Goal: Ask a question

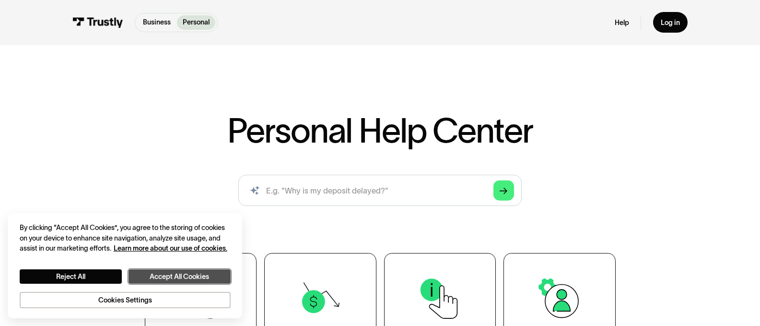
click at [173, 272] on button "Accept All Cookies" at bounding box center [180, 276] width 102 height 15
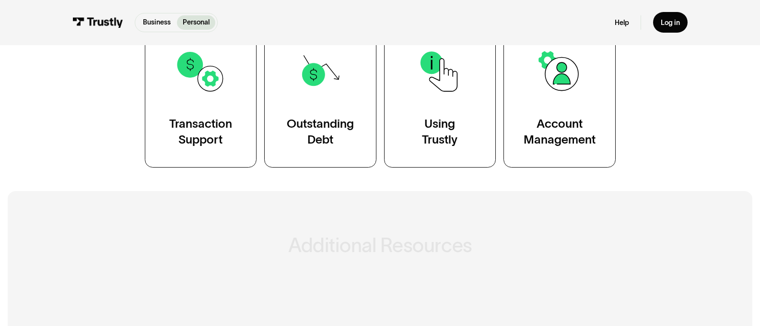
scroll to position [240, 0]
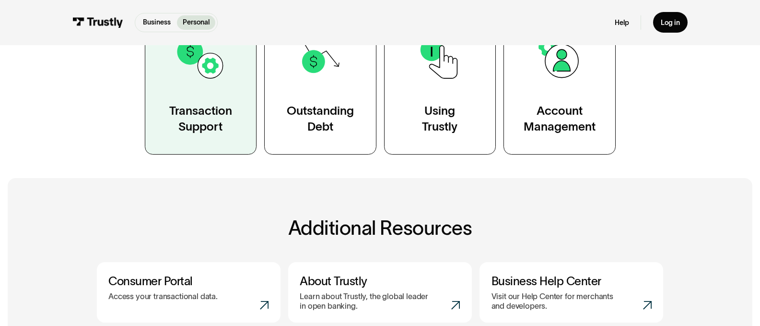
click at [214, 96] on link "Transaction Support" at bounding box center [201, 83] width 112 height 141
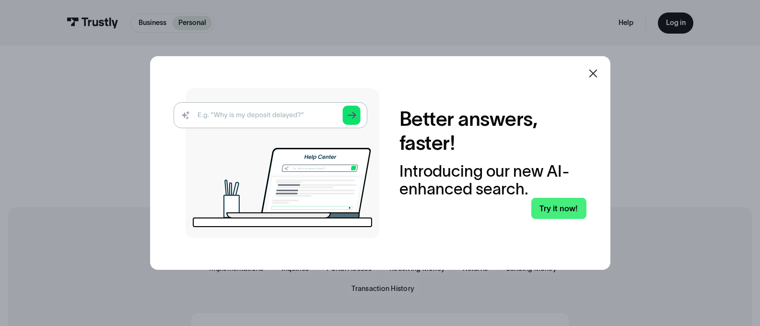
scroll to position [48, 0]
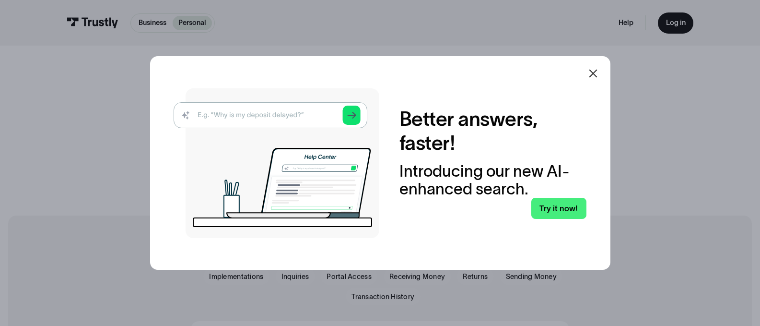
click at [257, 119] on img at bounding box center [277, 163] width 206 height 150
click at [245, 112] on img at bounding box center [277, 163] width 206 height 150
click at [194, 116] on img at bounding box center [277, 163] width 206 height 150
click at [223, 109] on img at bounding box center [277, 163] width 206 height 150
click at [224, 111] on img at bounding box center [277, 163] width 206 height 150
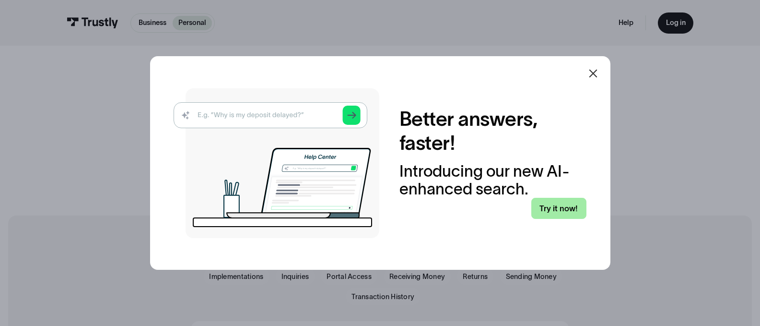
click at [551, 202] on link "Try it now!" at bounding box center [558, 208] width 55 height 21
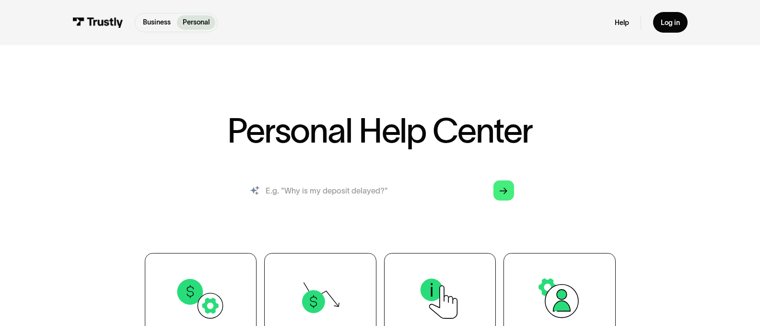
click at [315, 193] on input "search" at bounding box center [379, 190] width 283 height 31
click at [293, 188] on input "search" at bounding box center [379, 190] width 283 height 31
type input "underdog deposit denied"
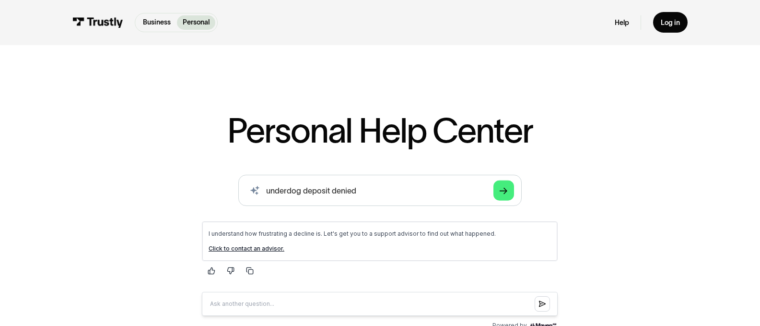
click at [254, 247] on link "Click to contact an advisor." at bounding box center [247, 248] width 76 height 7
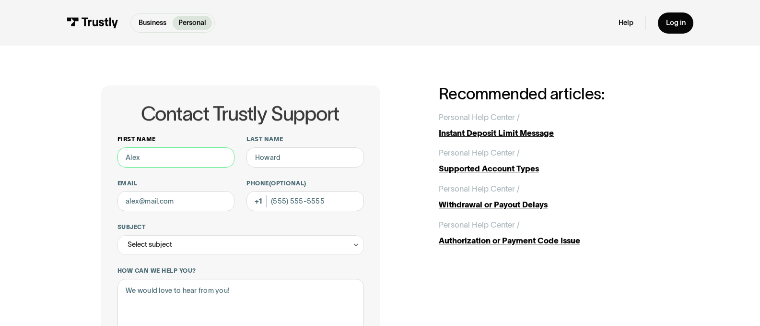
click at [133, 161] on input "First name" at bounding box center [175, 157] width 117 height 20
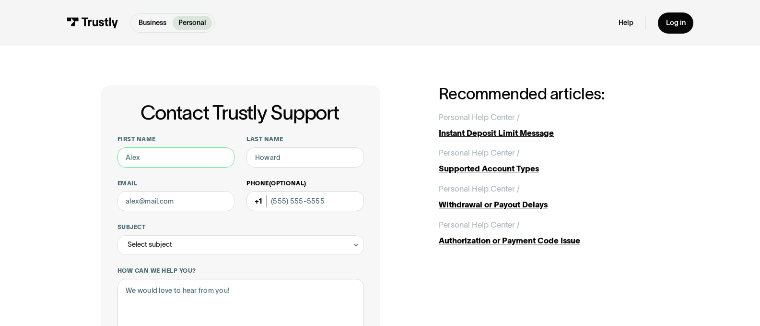
type input "Reshaunda"
type input "Bradley"
type input "rbradley421@gmail.com"
type input "(806) 577-0763"
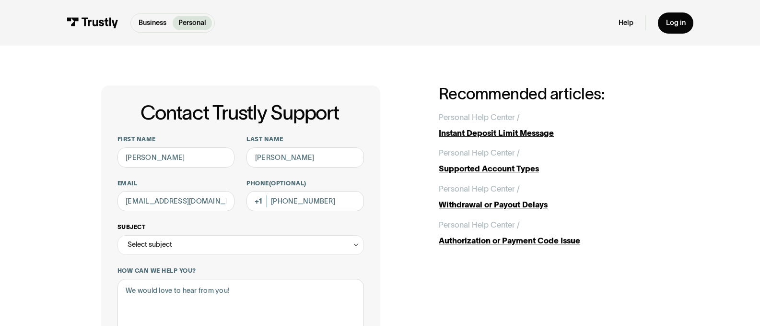
click at [179, 247] on div "Select subject" at bounding box center [240, 245] width 247 height 20
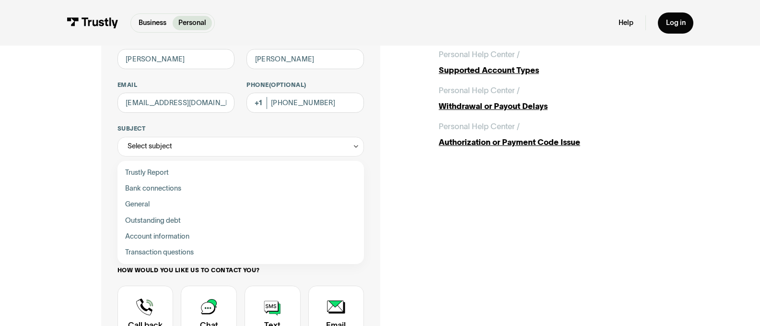
scroll to position [144, 0]
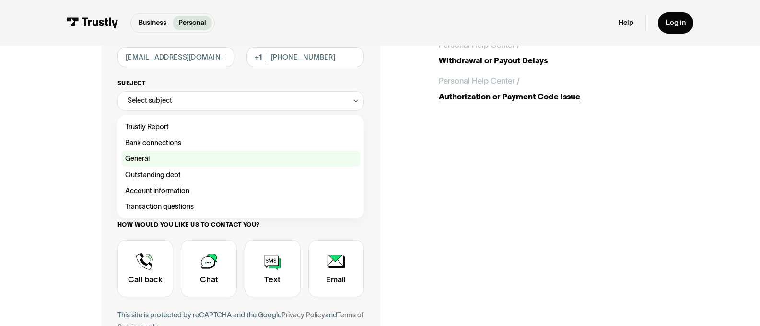
click at [135, 159] on div "Contact Trustly Support" at bounding box center [240, 159] width 239 height 16
type input "*******"
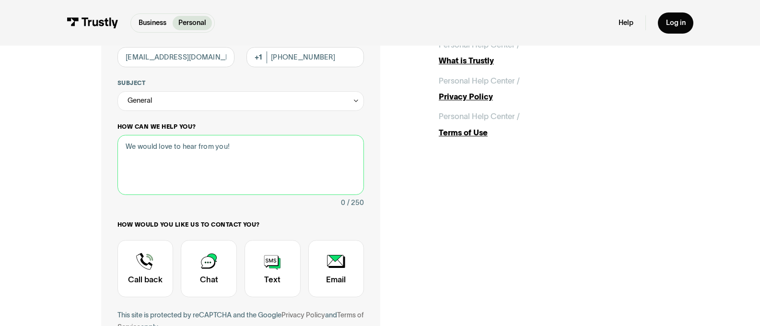
click at [143, 155] on textarea "How can we help you?" at bounding box center [240, 165] width 247 height 60
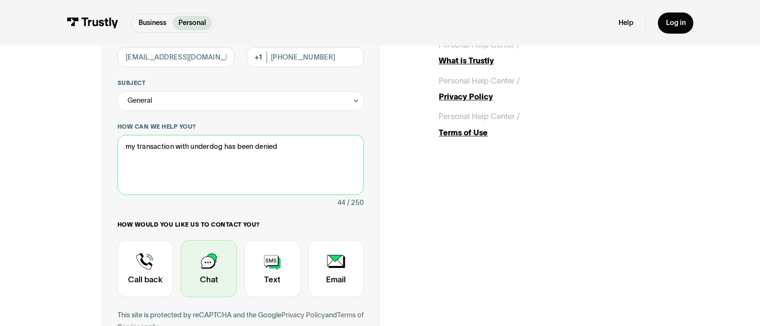
type textarea "my transaction with underdog has been denied"
click at [211, 275] on div "Contact Trustly Support" at bounding box center [209, 268] width 56 height 57
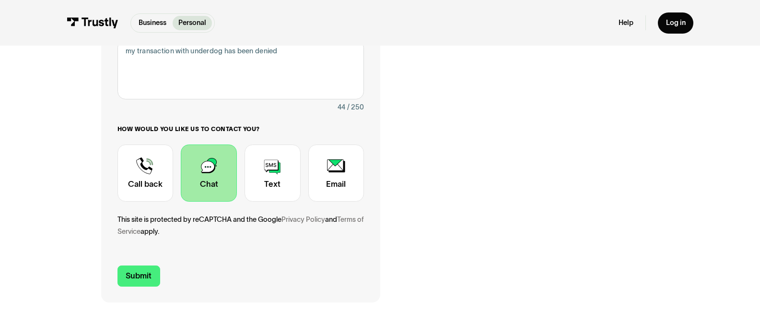
scroll to position [240, 0]
click at [129, 277] on input "Submit" at bounding box center [138, 275] width 43 height 21
type input "+18065770763"
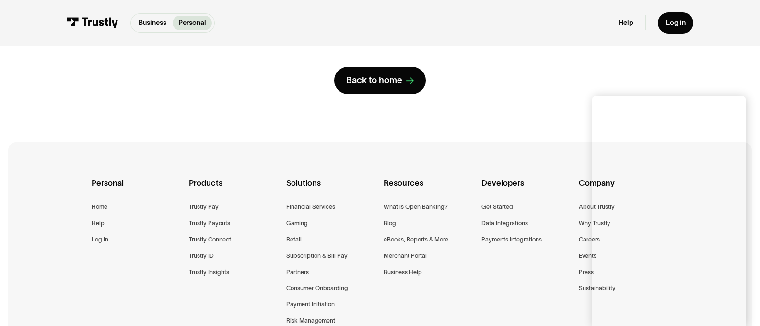
scroll to position [275, 0]
